Goal: Task Accomplishment & Management: Manage account settings

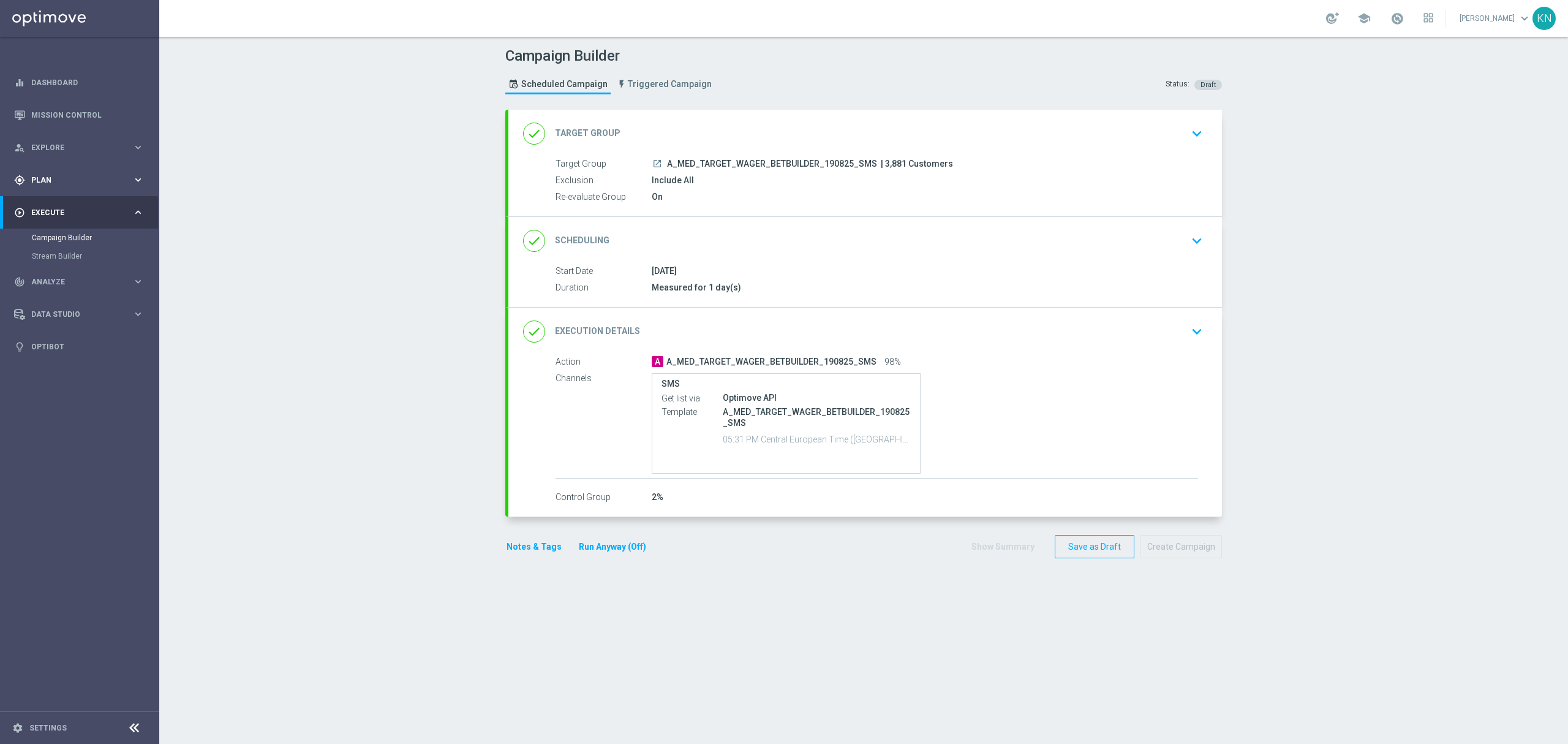
click at [47, 189] on div "gps_fixed Plan keyboard_arrow_right" at bounding box center [79, 180] width 158 height 32
click at [66, 204] on link "Target Groups" at bounding box center [79, 205] width 96 height 9
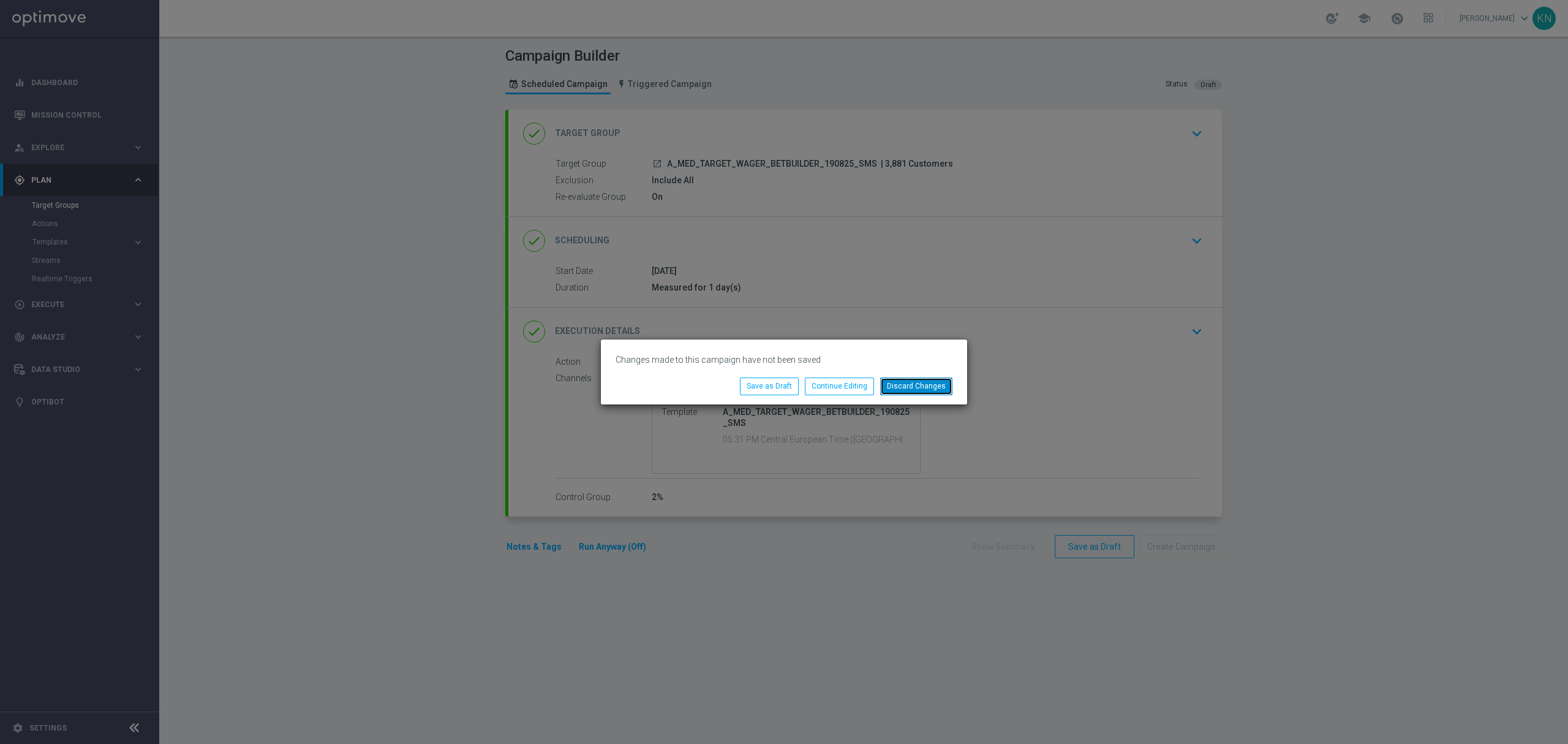
click at [933, 395] on button "Discard Changes" at bounding box center [916, 386] width 72 height 17
